Goal: Check status: Check status

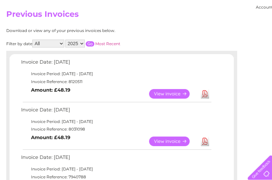
scroll to position [66, 0]
click at [172, 141] on link "View" at bounding box center [173, 141] width 48 height 10
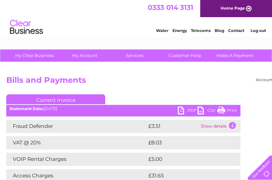
scroll to position [33, 0]
